Goal: Task Accomplishment & Management: Use online tool/utility

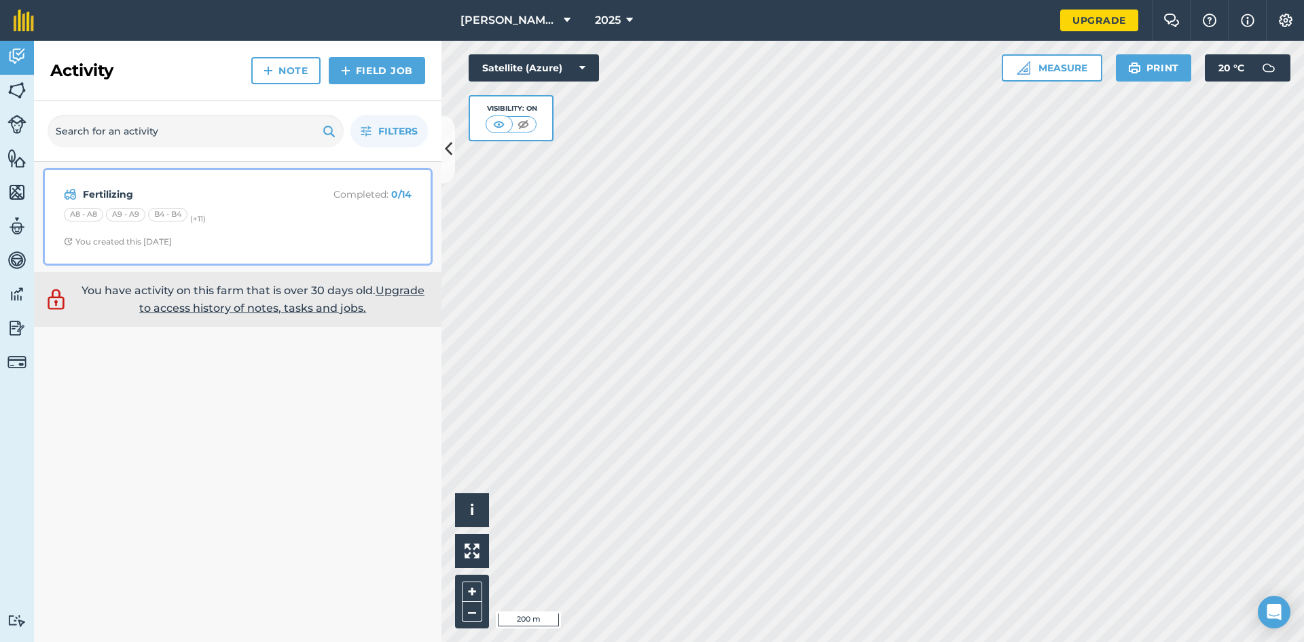
click at [255, 214] on div "A8 - A8 A9 - A9 B4 - B4 (+ 11 )" at bounding box center [238, 217] width 348 height 18
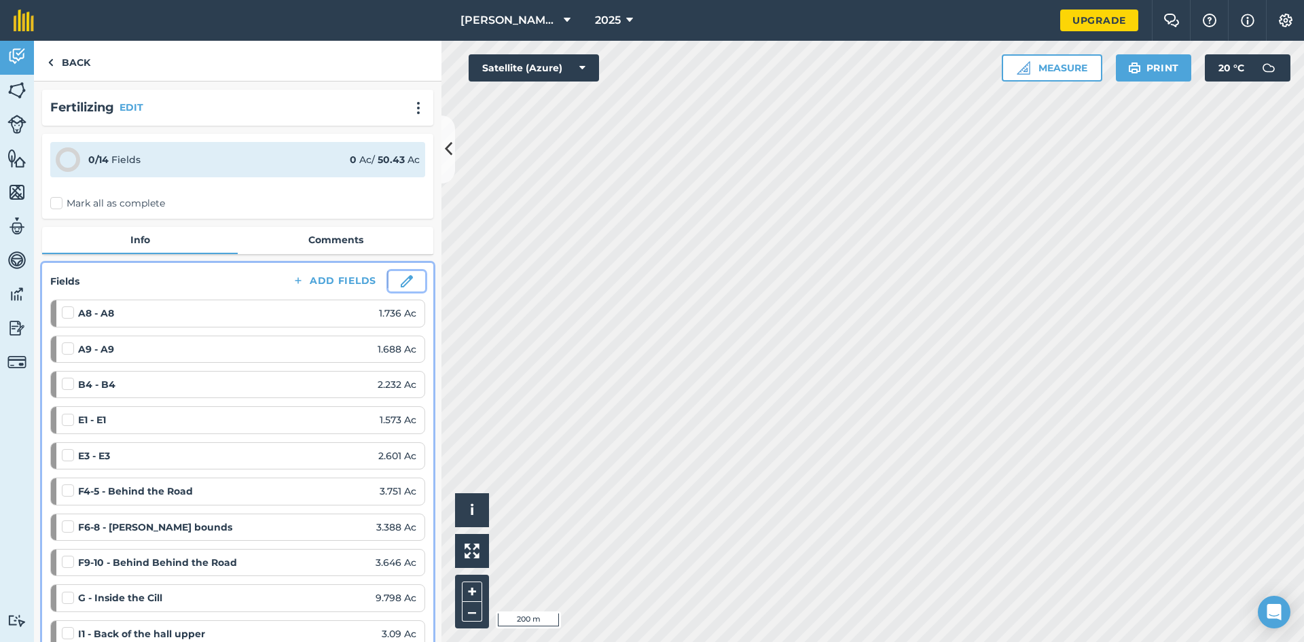
click at [401, 283] on img at bounding box center [407, 281] width 12 height 12
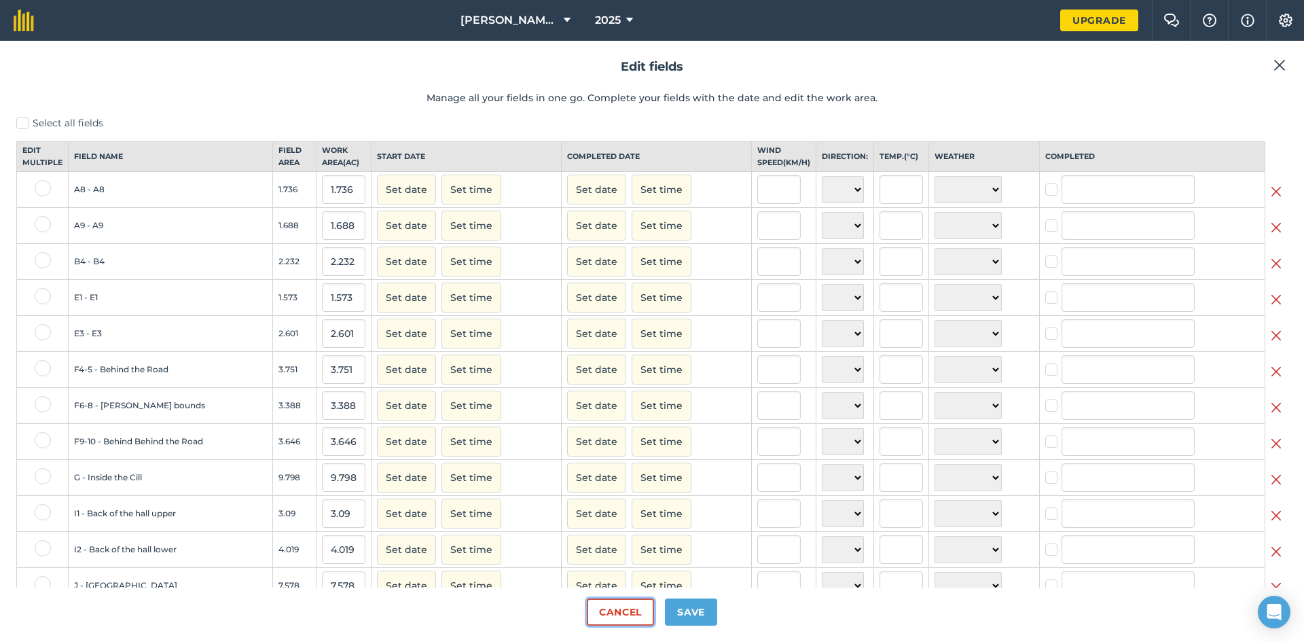
click at [618, 610] on button "Cancel" at bounding box center [620, 611] width 67 height 27
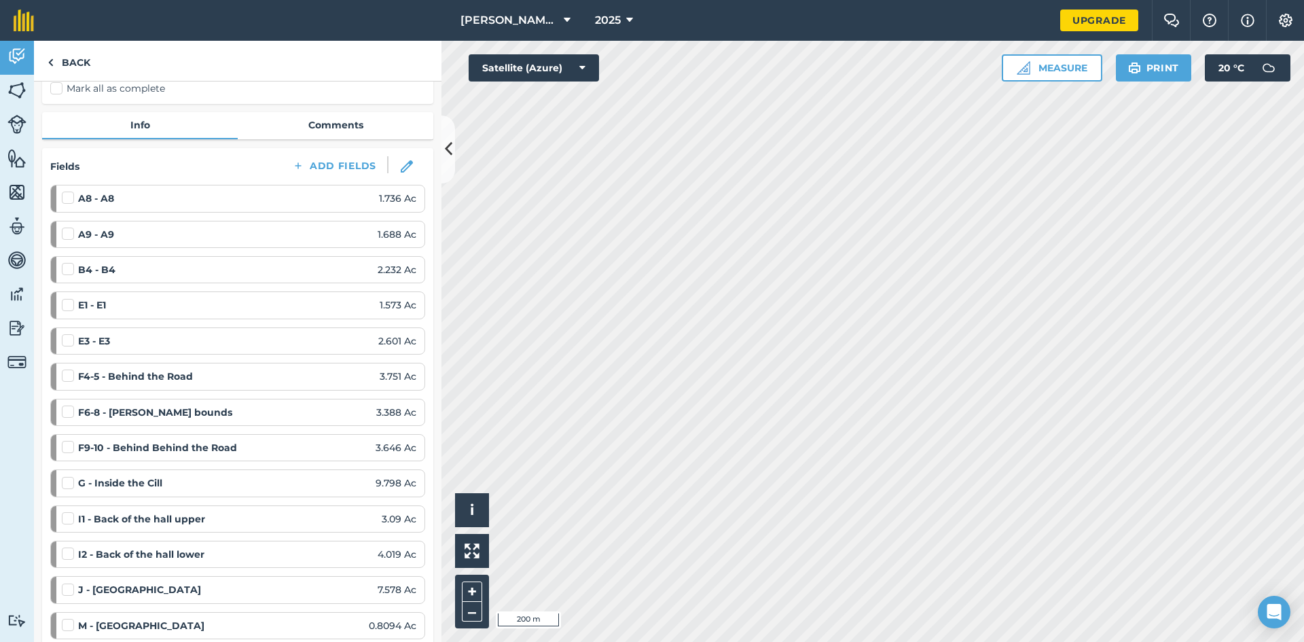
scroll to position [136, 0]
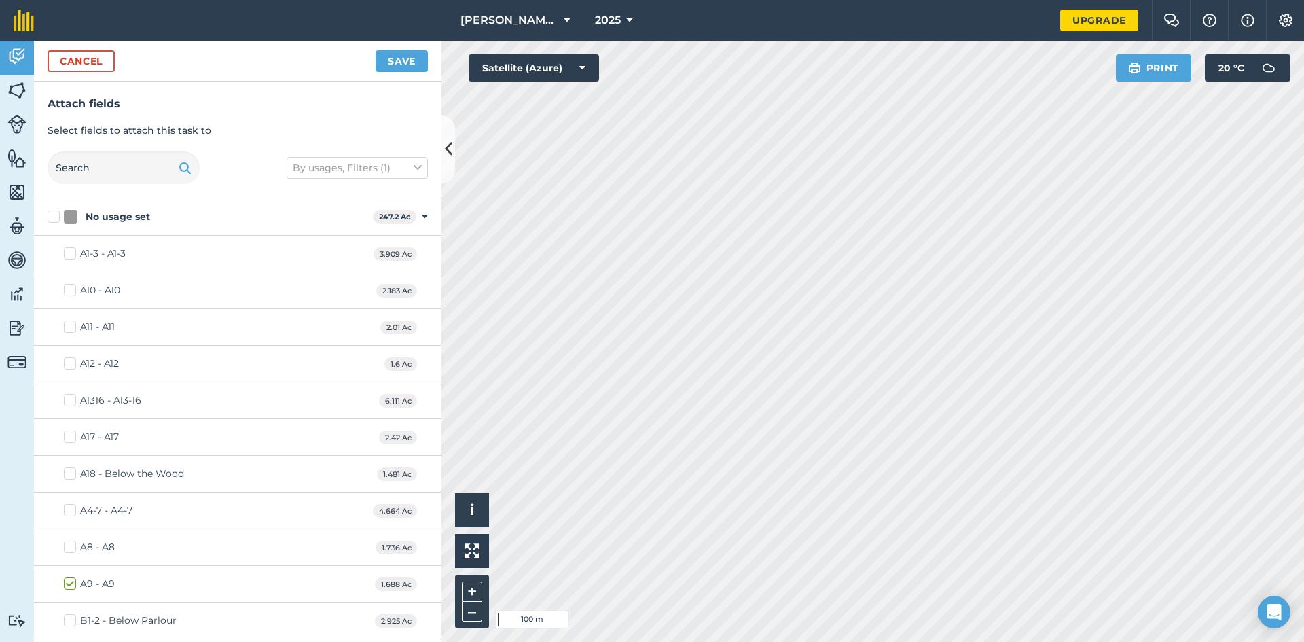
checkbox input "false"
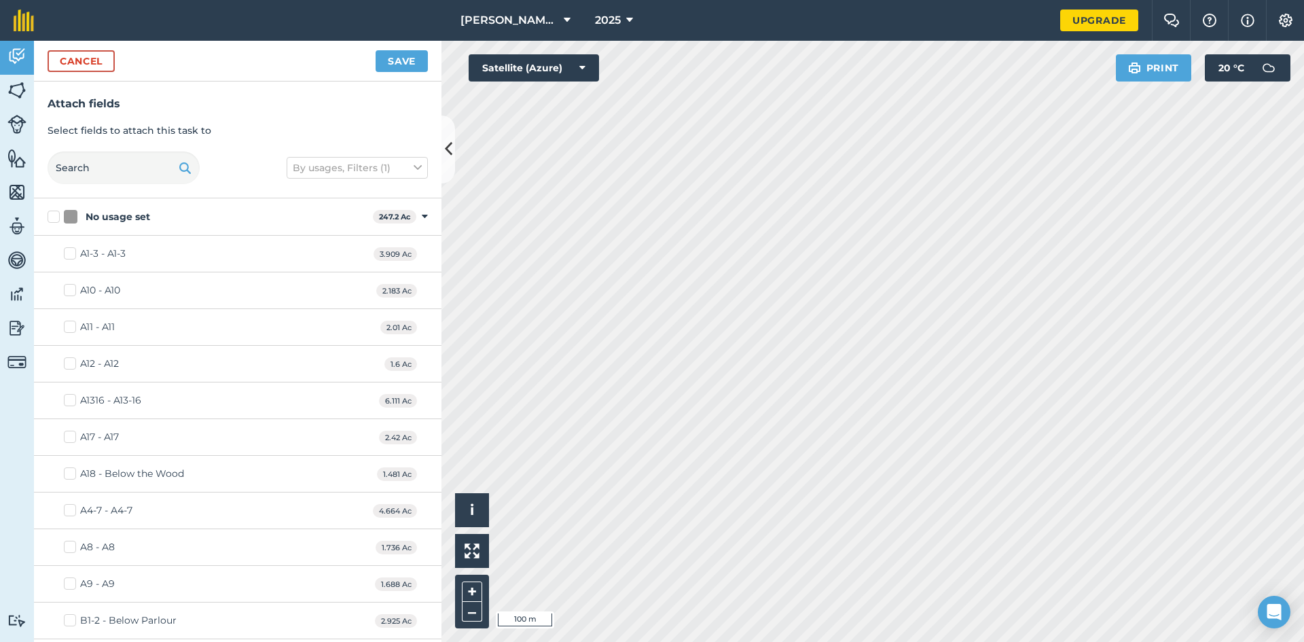
checkbox input "false"
checkbox input "true"
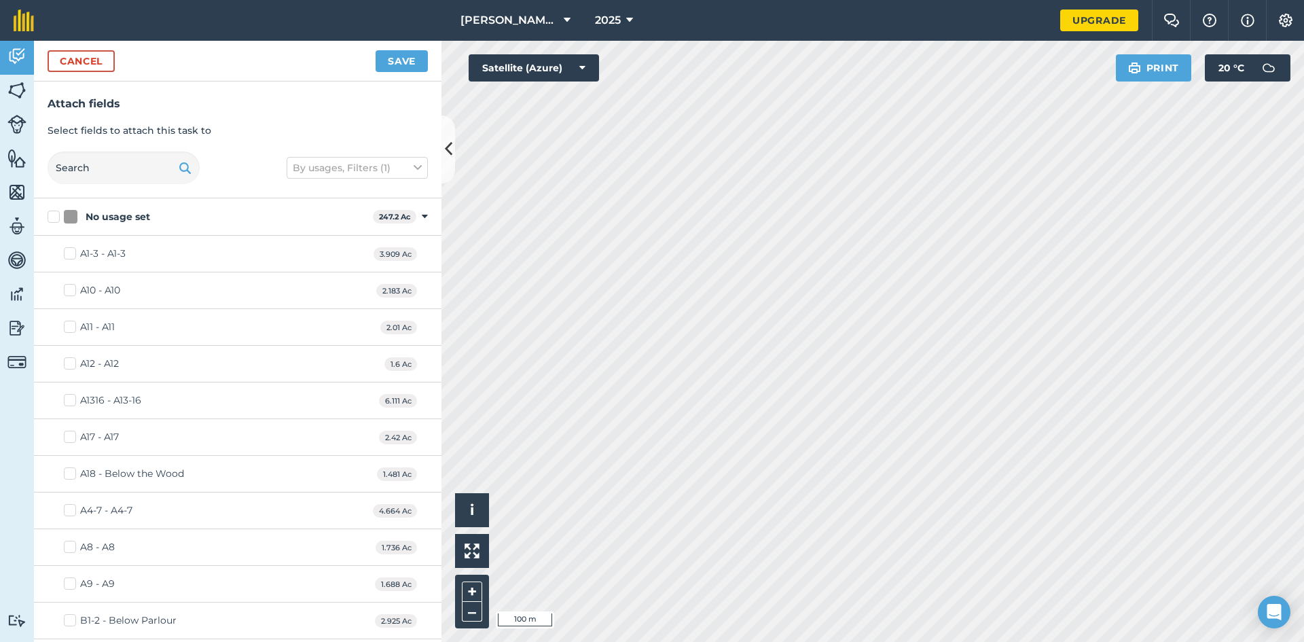
checkbox input "true"
checkbox input "false"
click at [400, 58] on button "Save" at bounding box center [402, 61] width 52 height 22
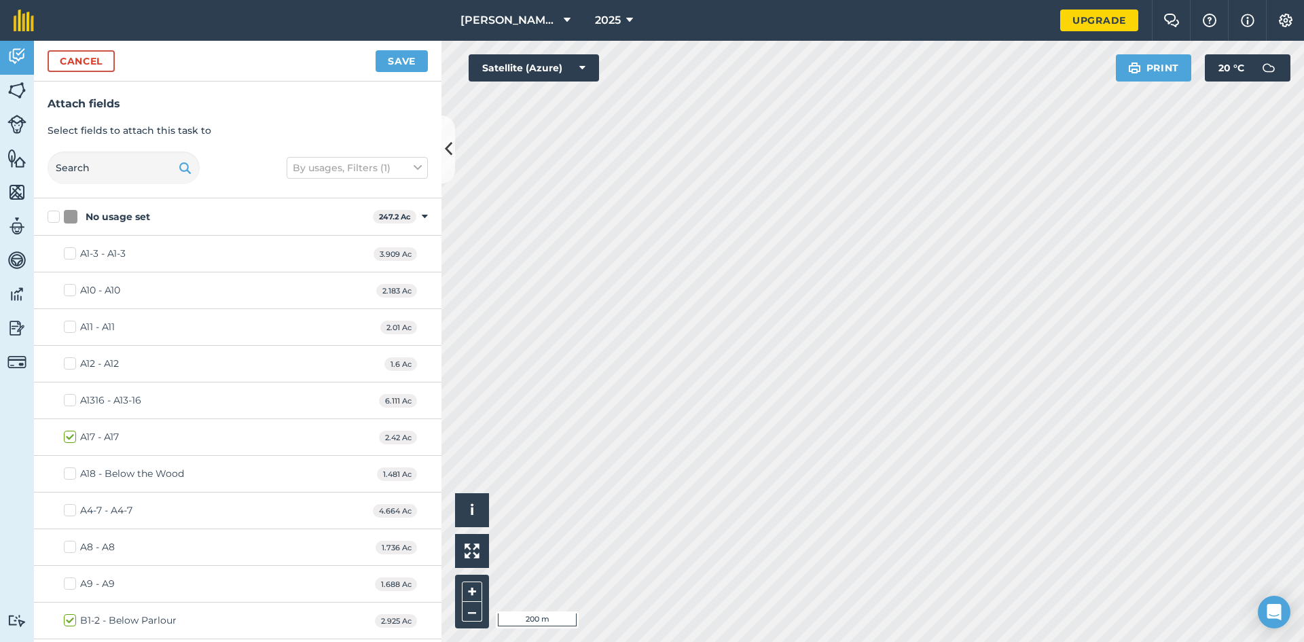
checkbox input "false"
checkbox input "true"
click at [387, 68] on button "Save" at bounding box center [402, 61] width 52 height 22
